Goal: Task Accomplishment & Management: Manage account settings

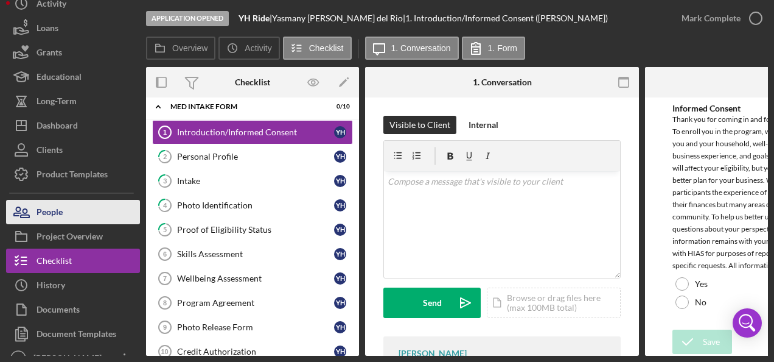
scroll to position [54, 0]
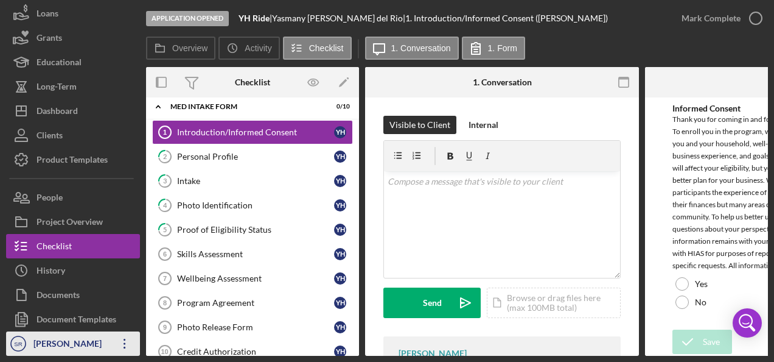
click at [102, 340] on div "[PERSON_NAME]" at bounding box center [69, 344] width 79 height 27
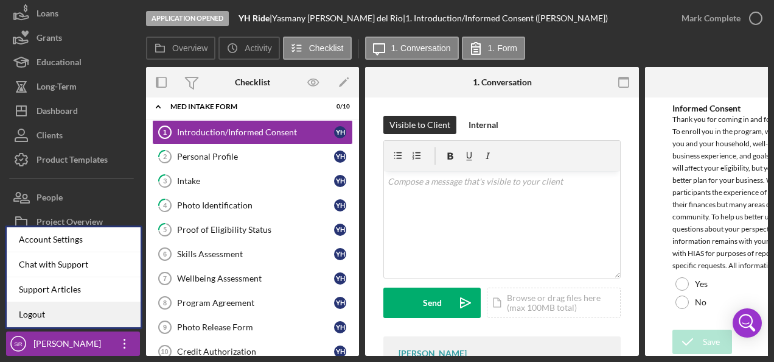
click at [78, 308] on link "Logout" at bounding box center [74, 314] width 134 height 25
